Goal: Task Accomplishment & Management: Use online tool/utility

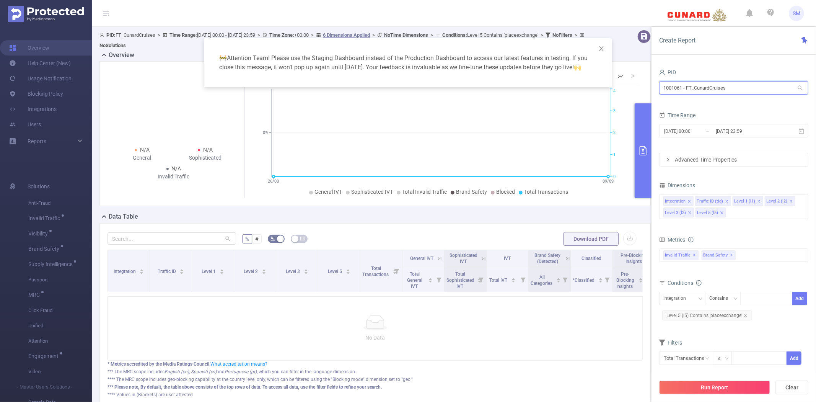
drag, startPoint x: 743, startPoint y: 87, endPoint x: 632, endPoint y: 84, distance: 110.6
click at [632, 85] on body "SM Overview Help Center (New) Usage Notification Blocking Policy Integrations U…" at bounding box center [408, 201] width 816 height 402
type input "shutter"
click at [698, 99] on li "1000848 - FT_Shutterfly 408K [6,461 rows]" at bounding box center [733, 104] width 149 height 12
click at [802, 131] on icon at bounding box center [801, 131] width 7 height 7
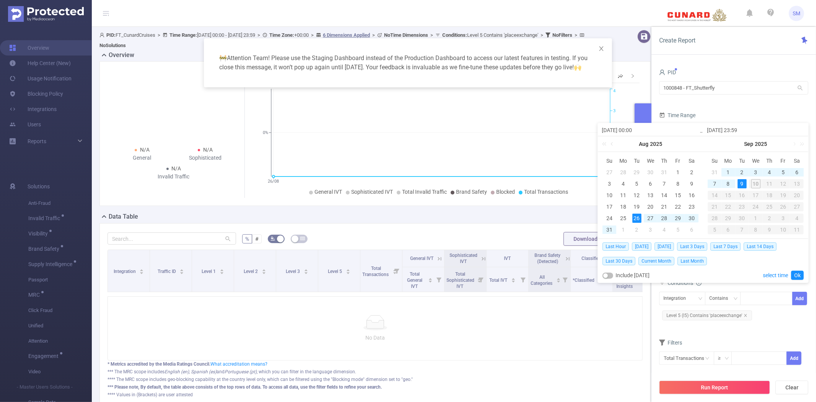
click at [744, 185] on div "9" at bounding box center [742, 183] width 9 height 9
click at [730, 184] on div "8" at bounding box center [728, 183] width 9 height 9
type input "2025-09-08 00:00"
click at [794, 275] on link "Ok" at bounding box center [798, 275] width 13 height 9
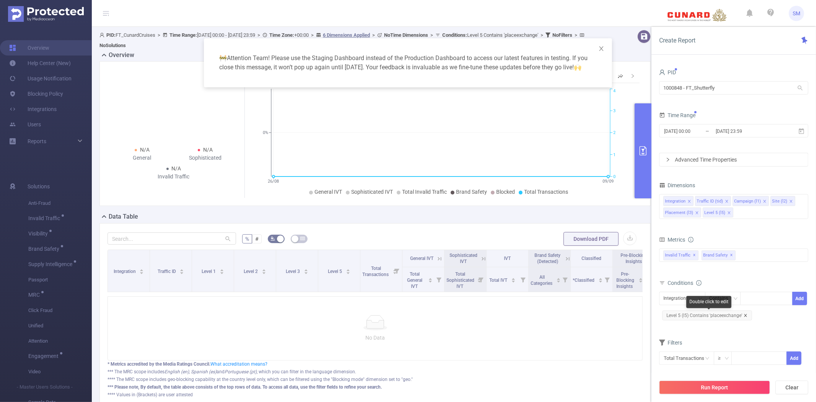
click at [745, 315] on icon "icon: close" at bounding box center [745, 315] width 3 height 3
click at [731, 253] on span "✕" at bounding box center [732, 255] width 3 height 9
click at [733, 231] on form "Dimensions Integration Traffic ID (tid) Campaign (l1) Site (l2) Placement (l3) …" at bounding box center [733, 271] width 149 height 182
click at [728, 389] on button "Run Report" at bounding box center [714, 387] width 111 height 14
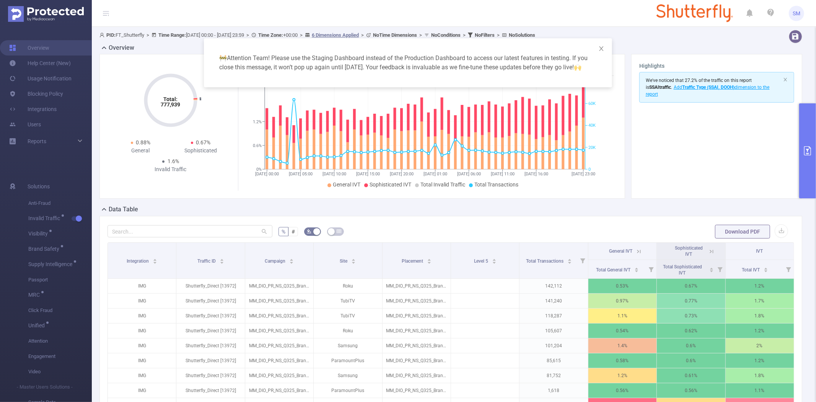
click at [805, 119] on button "primary" at bounding box center [808, 150] width 17 height 95
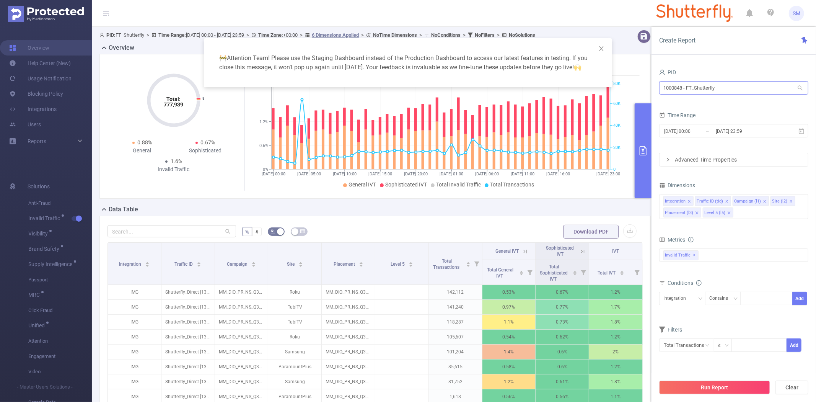
drag, startPoint x: 728, startPoint y: 95, endPoint x: 669, endPoint y: 88, distance: 59.3
click at [669, 88] on div "1000848 - FT_Shutterfly 1000848 - FT_Shutterfly" at bounding box center [733, 89] width 149 height 18
drag, startPoint x: 722, startPoint y: 85, endPoint x: 602, endPoint y: 82, distance: 120.2
click at [602, 82] on body "SM Overview Help Center (New) Usage Notification Blocking Policy Integrations U…" at bounding box center [408, 201] width 816 height 402
type input "consumer"
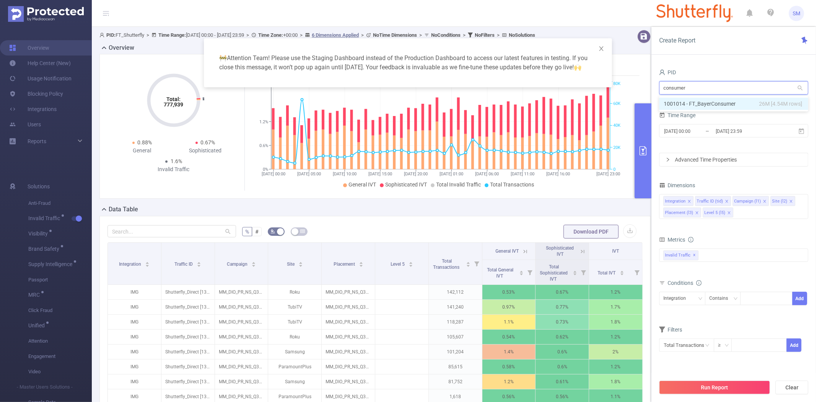
click at [705, 102] on li "1001014 - FT_BayerConsumer 26M [4.54M rows]" at bounding box center [733, 104] width 149 height 12
click at [801, 129] on icon at bounding box center [801, 131] width 5 height 6
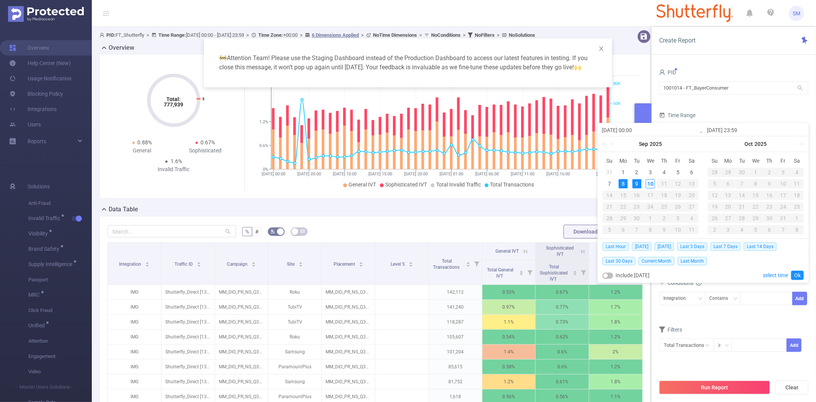
click at [605, 274] on button "button" at bounding box center [608, 276] width 11 height 6
type input "2025-09-10 23:59"
click at [651, 182] on div "10" at bounding box center [650, 183] width 9 height 9
click at [797, 274] on link "Ok" at bounding box center [798, 275] width 13 height 9
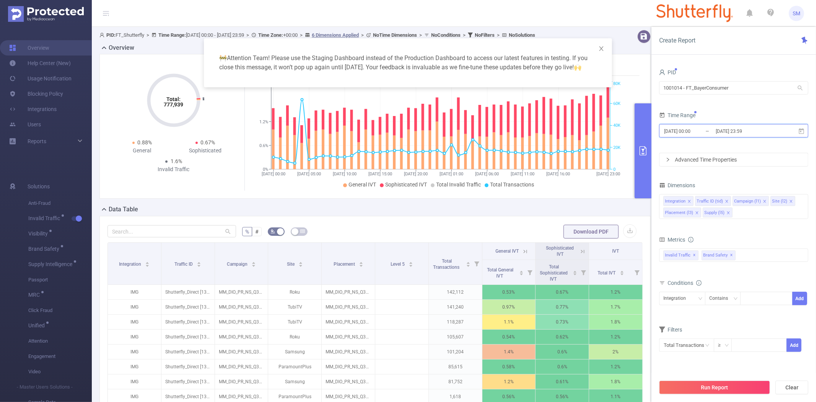
click at [804, 133] on icon at bounding box center [801, 131] width 7 height 7
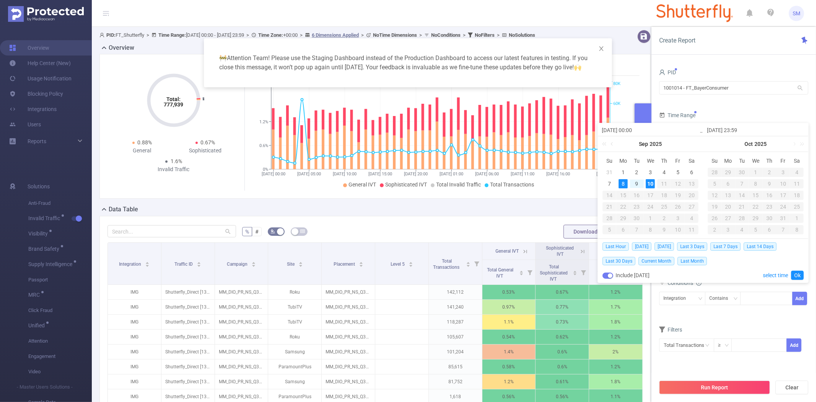
click at [652, 183] on div "10" at bounding box center [650, 183] width 9 height 9
type input "2025-09-10 00:00"
type input "2025-09-10 13:00"
type input "2025-09-10 00:00"
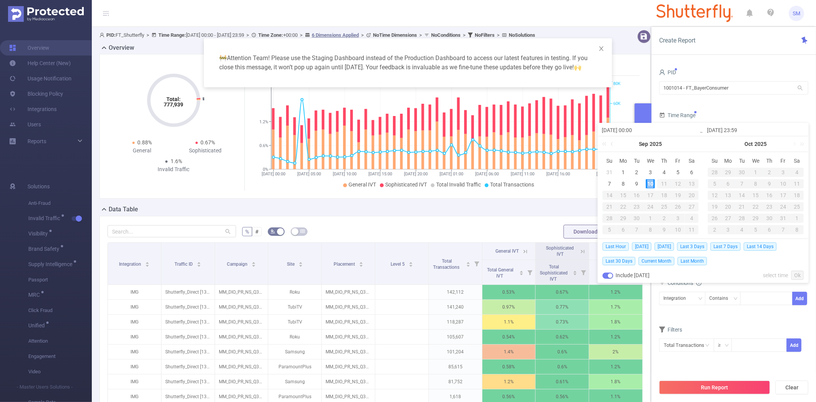
type input "2025-09-10 13:00"
click at [798, 272] on link "Ok" at bounding box center [798, 275] width 13 height 9
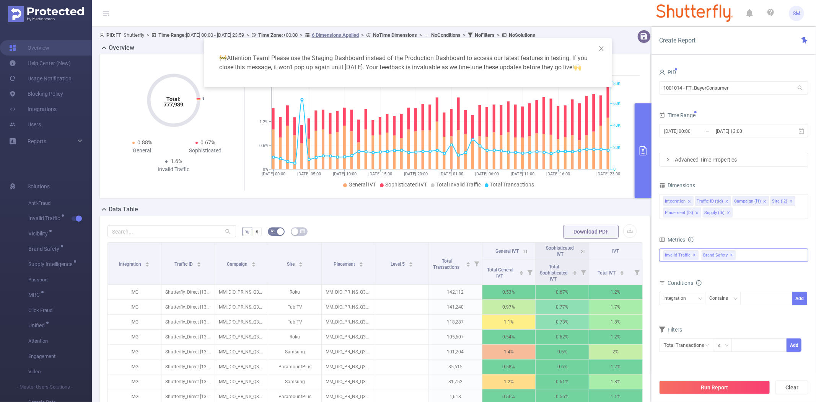
click at [731, 255] on span "✕" at bounding box center [732, 255] width 3 height 9
click at [722, 388] on button "Run Report" at bounding box center [714, 387] width 111 height 14
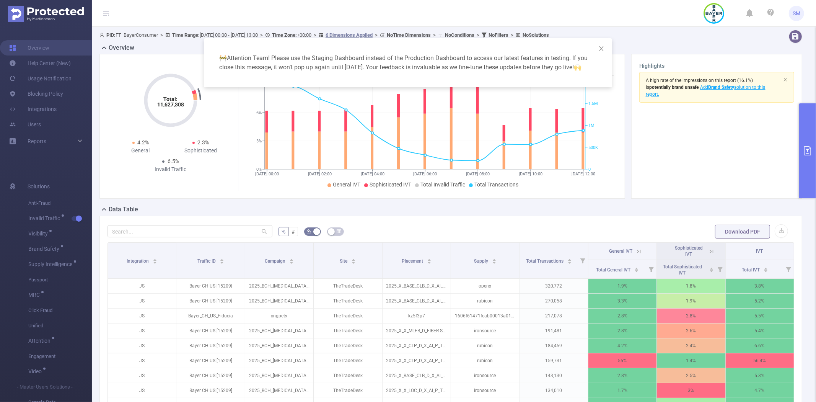
click at [172, 228] on div "🚧 Attention Team! Please use the Staging Dashboard instead of the Production Da…" at bounding box center [408, 201] width 816 height 402
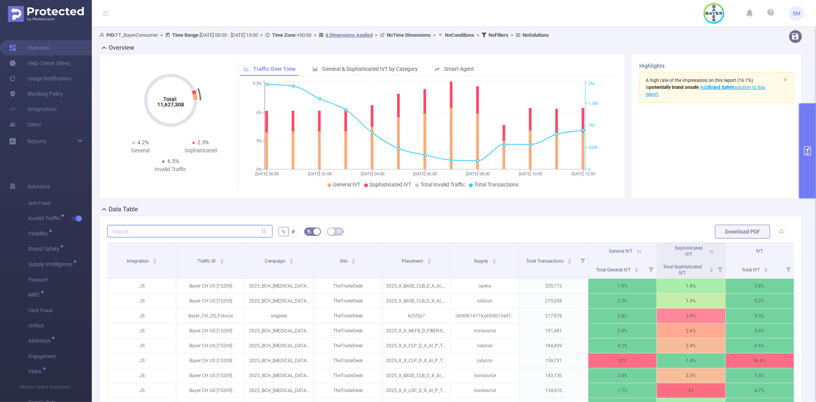
click at [171, 227] on input "text" at bounding box center [190, 231] width 165 height 12
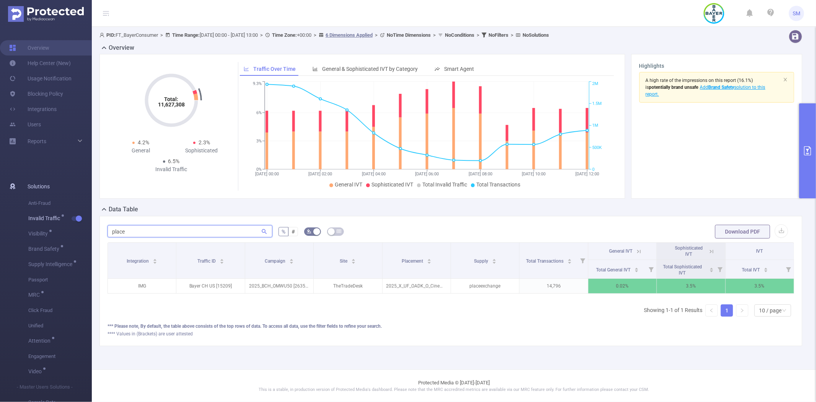
type input "place"
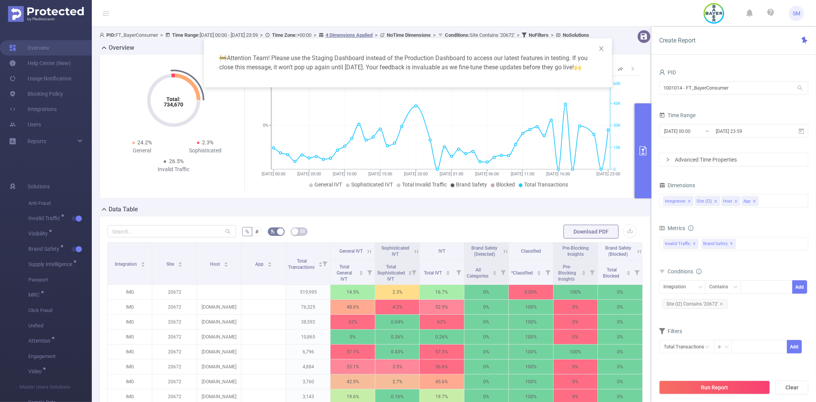
click at [367, 194] on div "🚧 Attention Team! Please use the Staging Dashboard instead of the Production Da…" at bounding box center [408, 201] width 816 height 402
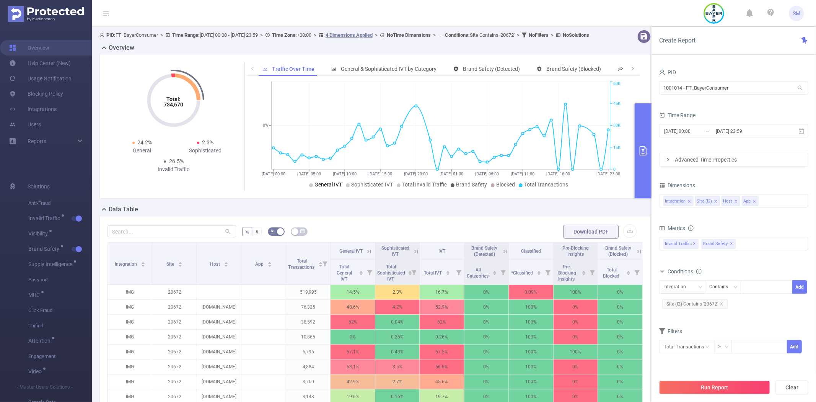
click at [330, 188] on span "General IVT" at bounding box center [329, 184] width 28 height 6
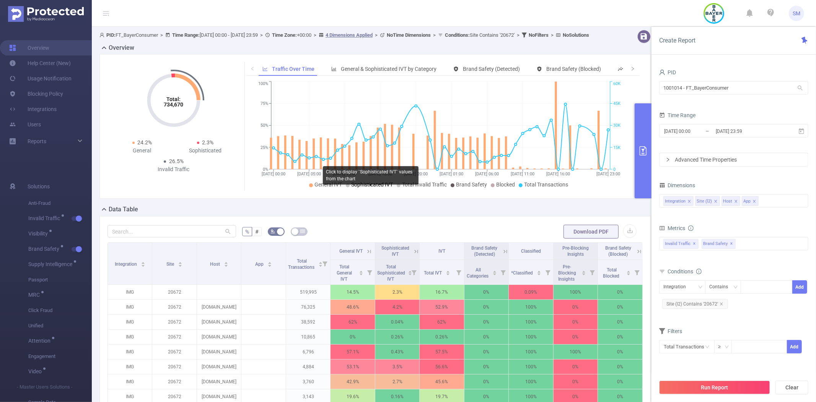
click at [361, 188] on span "Sophisticated IVT" at bounding box center [372, 184] width 42 height 6
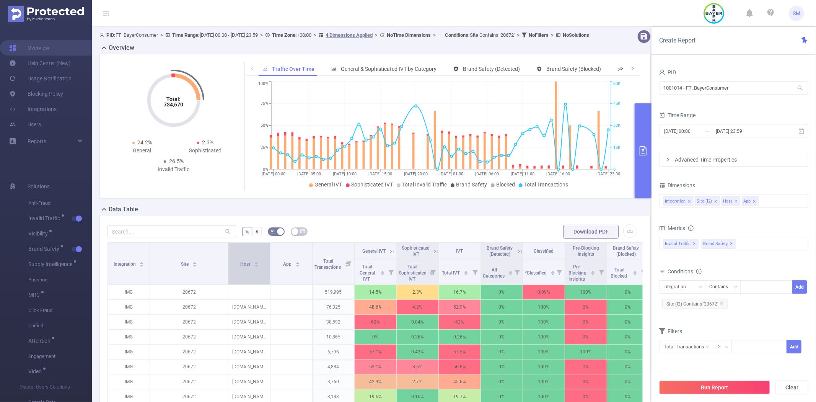
drag, startPoint x: 195, startPoint y: 260, endPoint x: 230, endPoint y: 258, distance: 34.6
click at [230, 258] on tr "Integration Site Host App Total Transactions General IVT Sophisticated IVT IVT …" at bounding box center [379, 251] width 542 height 17
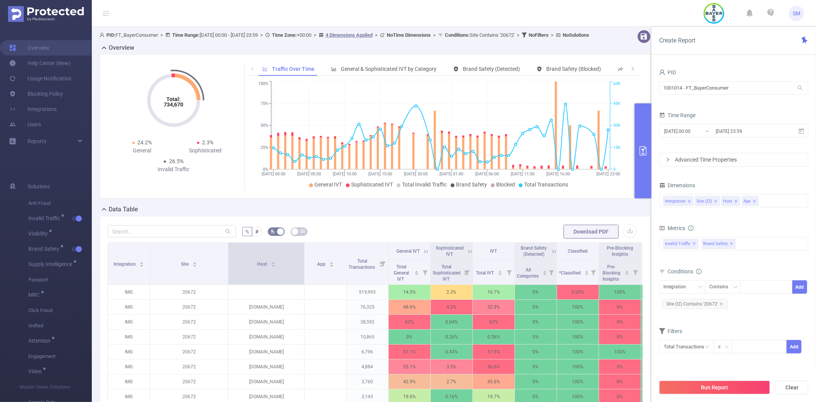
drag, startPoint x: 269, startPoint y: 263, endPoint x: 303, endPoint y: 259, distance: 34.2
click at [303, 259] on span at bounding box center [304, 264] width 4 height 42
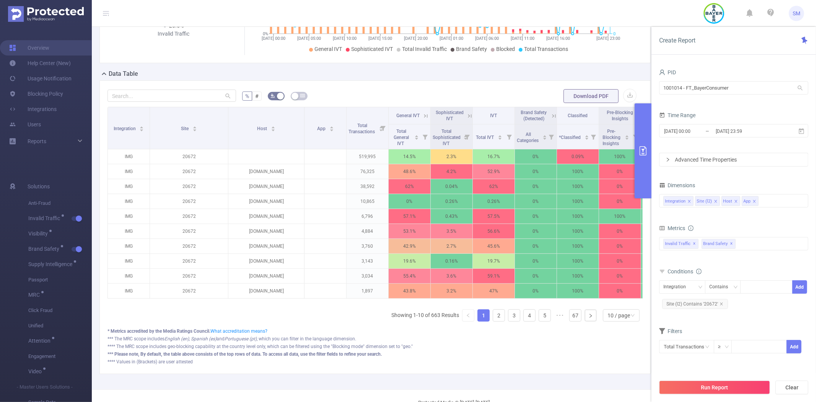
scroll to position [170, 0]
